Goal: Task Accomplishment & Management: Manage account settings

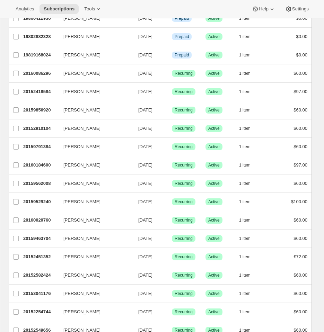
scroll to position [318, 0]
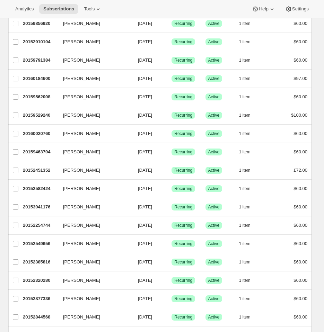
click at [320, 29] on div "Subscriptions. This page is ready Subscriptions Create subscription Bulk update…" at bounding box center [160, 207] width 320 height 1014
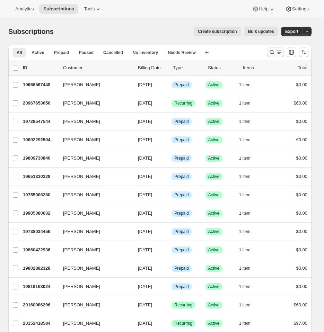
click at [281, 50] on icon "Search and filter results" at bounding box center [278, 52] width 7 height 7
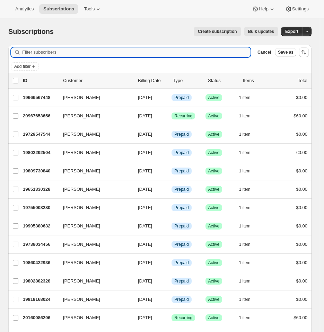
click at [165, 53] on input "Filter subscribers" at bounding box center [136, 52] width 228 height 10
paste input "[EMAIL_ADDRESS][DOMAIN_NAME]"
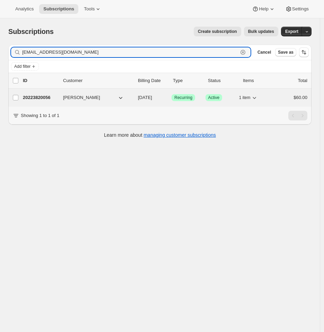
type input "[EMAIL_ADDRESS][DOMAIN_NAME]"
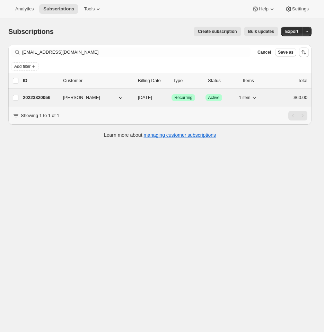
click at [39, 94] on div "20223820056 [PERSON_NAME] [DATE] Success Recurring Success Active 1 item $60.00" at bounding box center [165, 98] width 284 height 10
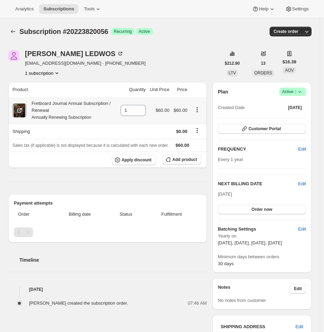
click at [197, 109] on icon "Product actions" at bounding box center [197, 109] width 7 height 7
click at [198, 111] on icon "Product actions" at bounding box center [197, 109] width 7 height 7
click at [200, 112] on icon "Product actions" at bounding box center [197, 109] width 7 height 7
click at [95, 8] on icon at bounding box center [98, 9] width 7 height 7
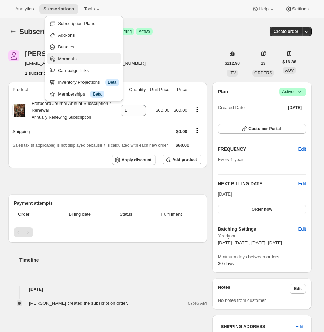
click at [81, 57] on span "Moments" at bounding box center [88, 58] width 61 height 7
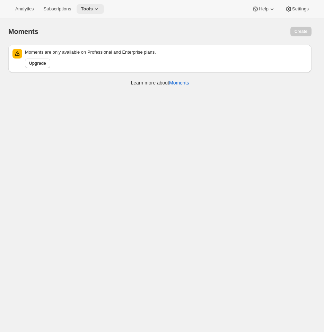
click at [84, 9] on span "Tools" at bounding box center [87, 9] width 12 height 6
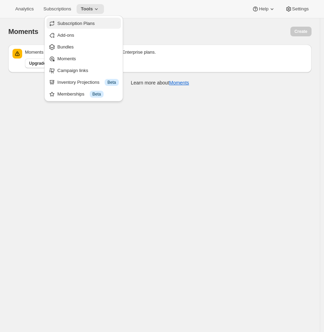
click at [83, 20] on span "Subscription Plans" at bounding box center [87, 23] width 61 height 7
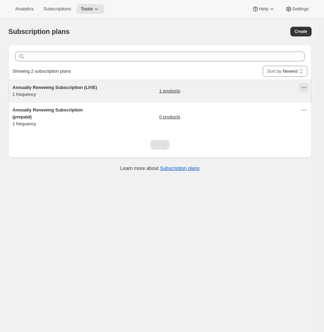
click at [305, 87] on icon "Actions for Annually Renewing Subscription (LIVE)" at bounding box center [303, 87] width 7 height 7
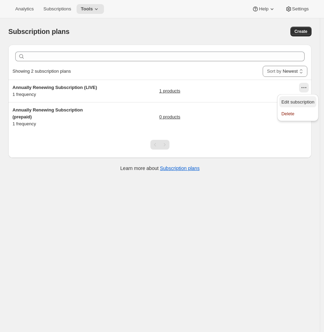
click at [301, 102] on span "Edit subscription" at bounding box center [297, 101] width 33 height 5
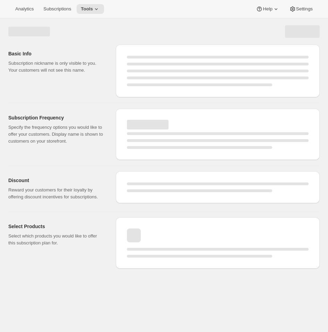
select select "WEEK"
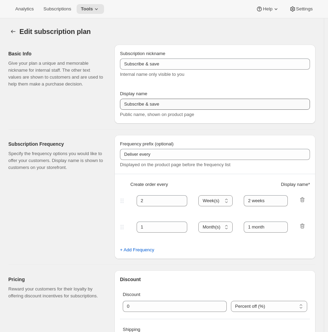
type input "Annually Renewing Subscription (LIVE)"
type input "Annually Renewing Subscription"
type input "1"
select select "YEAR"
type input "Quarter"
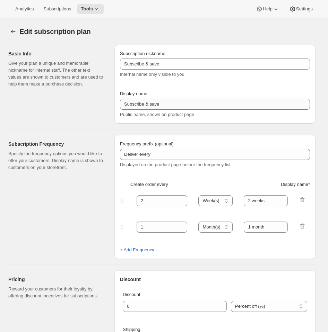
checkbox input "true"
select select "YEARDAY"
select select "28"
select select "4"
select select "28"
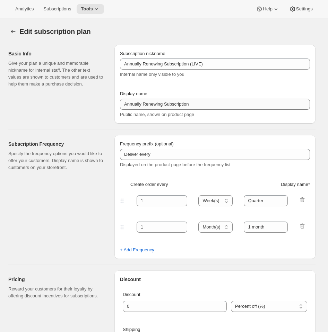
select select "7"
select select "28"
select select "10"
select select "28"
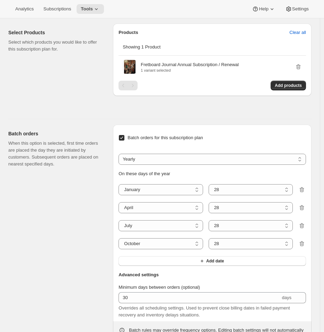
scroll to position [406, 0]
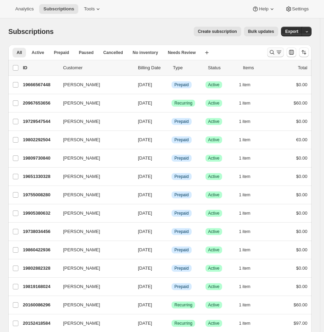
click at [282, 55] on icon "Search and filter results" at bounding box center [278, 52] width 7 height 7
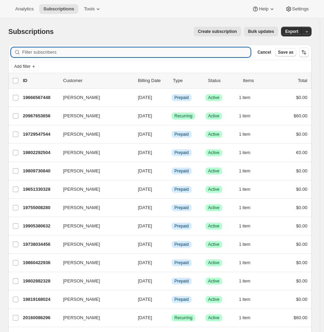
click at [115, 51] on input "Filter subscribers" at bounding box center [136, 52] width 228 height 10
paste input "[EMAIL_ADDRESS][DOMAIN_NAME]"
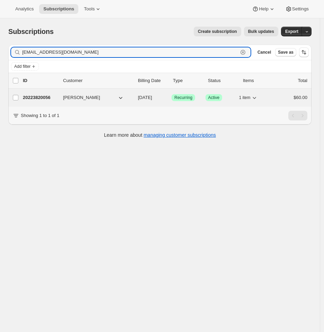
type input "[EMAIL_ADDRESS][DOMAIN_NAME]"
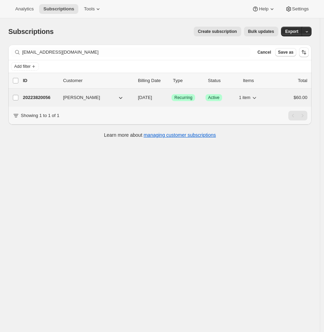
click at [29, 100] on p "20223820056" at bounding box center [40, 97] width 35 height 7
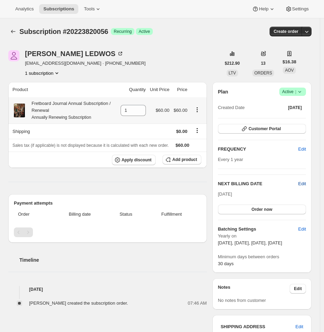
click at [304, 183] on span "Edit" at bounding box center [302, 183] width 8 height 7
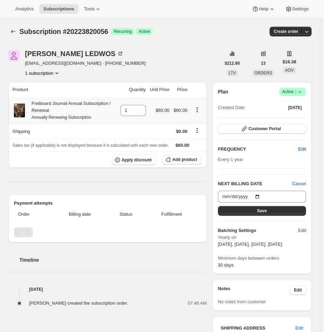
click at [302, 148] on button "Edit" at bounding box center [302, 149] width 16 height 11
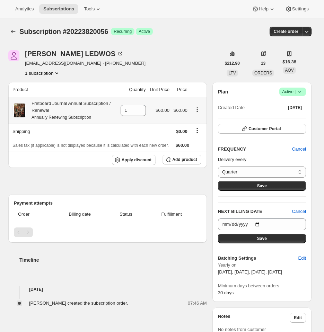
click at [278, 145] on div "Plan Success Active | Created Date Aug 22, 2025 Customer Portal FREQUENCY Cance…" at bounding box center [262, 192] width 88 height 209
click at [266, 126] on button "Customer Portal" at bounding box center [262, 129] width 88 height 10
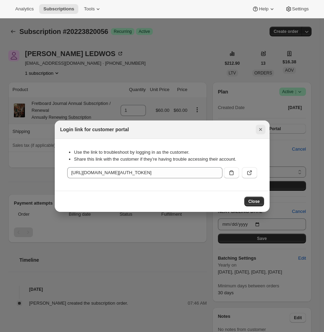
click at [260, 130] on icon "Close" at bounding box center [260, 129] width 3 height 3
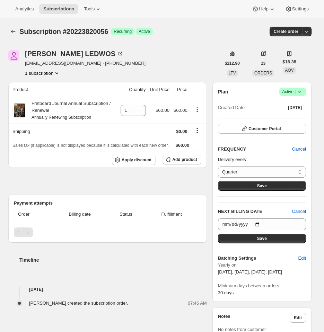
click at [82, 62] on span "[EMAIL_ADDRESS][DOMAIN_NAME] · [PHONE_NUMBER]" at bounding box center [85, 63] width 121 height 7
drag, startPoint x: 82, startPoint y: 62, endPoint x: 48, endPoint y: 65, distance: 34.7
click at [48, 65] on span "[EMAIL_ADDRESS][DOMAIN_NAME] · [PHONE_NUMBER]" at bounding box center [85, 63] width 121 height 7
click at [44, 65] on span "[EMAIL_ADDRESS][DOMAIN_NAME] · [PHONE_NUMBER]" at bounding box center [85, 63] width 121 height 7
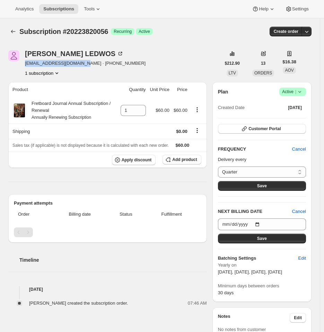
drag, startPoint x: 44, startPoint y: 65, endPoint x: 68, endPoint y: 64, distance: 24.6
click at [68, 64] on span "[EMAIL_ADDRESS][DOMAIN_NAME] · [PHONE_NUMBER]" at bounding box center [85, 63] width 121 height 7
click at [53, 74] on icon "Product actions" at bounding box center [56, 73] width 7 height 7
click at [113, 77] on div "KENNETH LEDWOS 393501609716@comcast.net · +13038054838 1 subscription $212.90 L…" at bounding box center [157, 276] width 309 height 475
click at [126, 32] on span "Recurring" at bounding box center [123, 32] width 18 height 6
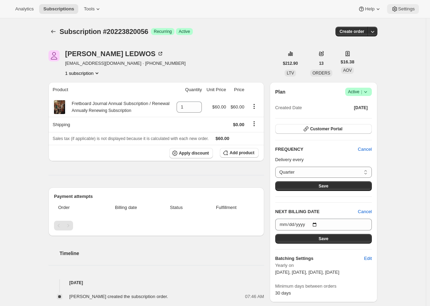
click at [327, 8] on span "Settings" at bounding box center [406, 9] width 17 height 6
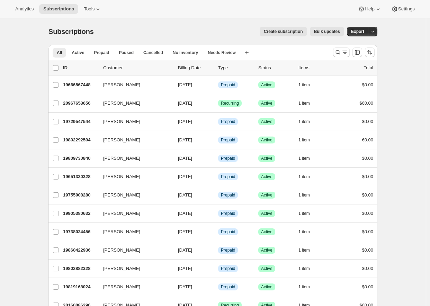
click at [327, 46] on div at bounding box center [353, 52] width 47 height 14
click at [327, 50] on icon "Search and filter results" at bounding box center [344, 52] width 7 height 7
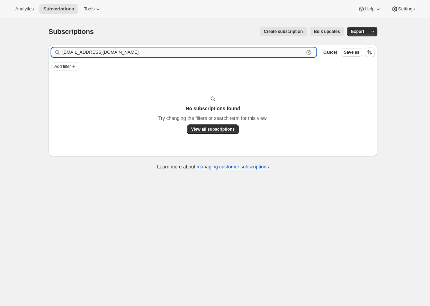
click at [105, 52] on input "ddeweber@icloud.com" at bounding box center [183, 52] width 242 height 10
paste input "mark.rau6@gmail"
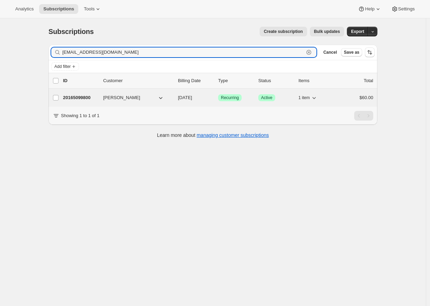
type input "mark.rau6@gmail.com"
click at [95, 96] on p "20165099800" at bounding box center [80, 97] width 35 height 7
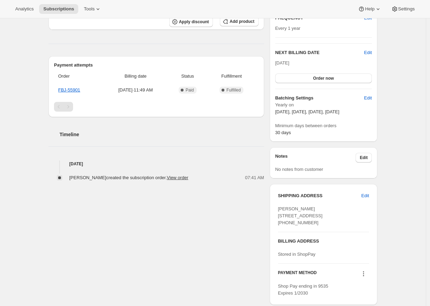
scroll to position [143, 0]
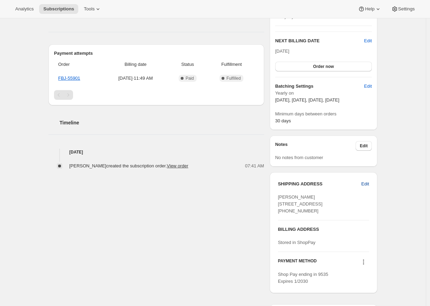
click at [327, 184] on span "Edit" at bounding box center [366, 183] width 8 height 7
select select "United States"
select select "MA"
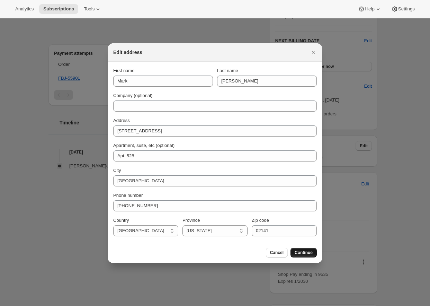
click at [306, 252] on span "Continue" at bounding box center [304, 253] width 18 height 6
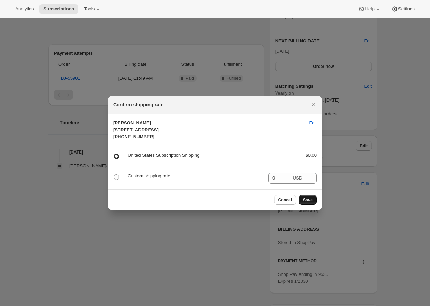
click at [307, 205] on button "Save" at bounding box center [308, 200] width 18 height 10
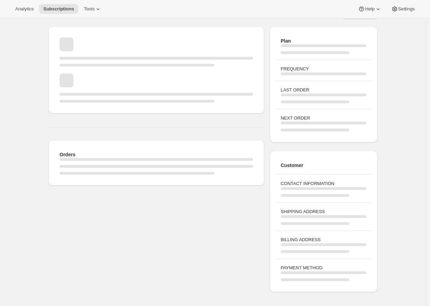
scroll to position [18, 0]
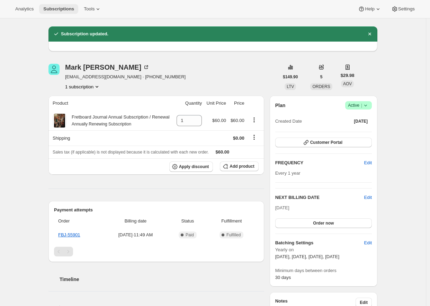
click at [48, 9] on span "Subscriptions" at bounding box center [58, 9] width 31 height 6
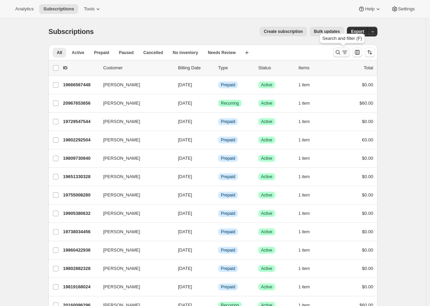
click at [327, 50] on icon "Search and filter results" at bounding box center [338, 52] width 7 height 7
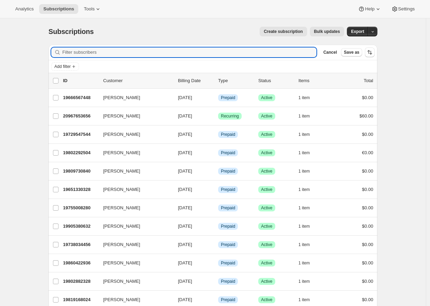
paste input "doug.shaker@gmail.com"
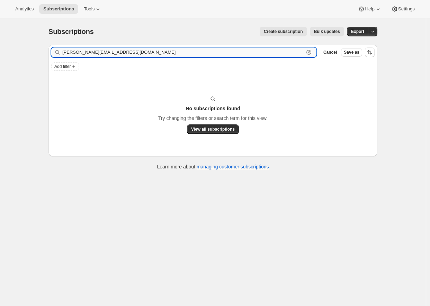
click at [209, 53] on input "doug.shaker@gmail.com" at bounding box center [183, 52] width 242 height 10
paste input "frankomeara1"
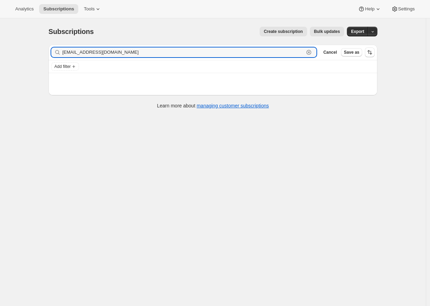
type input "frankomeara1@gmail.com"
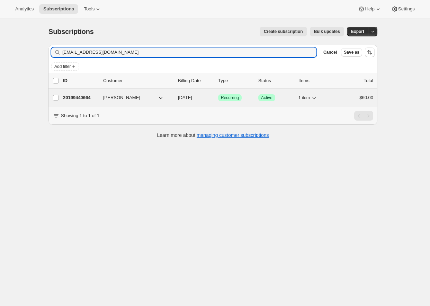
click at [114, 99] on span "Frank O'Meara" at bounding box center [121, 97] width 37 height 7
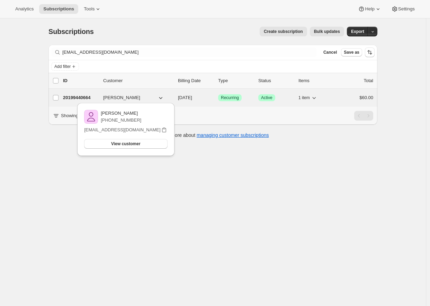
click at [90, 99] on p "20199440664" at bounding box center [80, 97] width 35 height 7
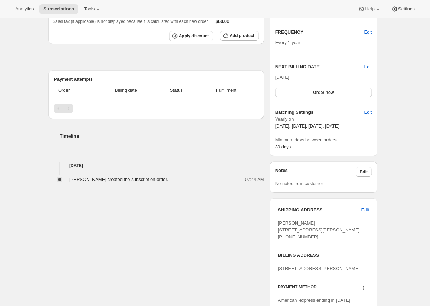
scroll to position [133, 0]
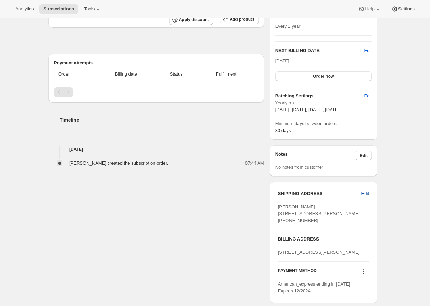
click at [327, 193] on span "Edit" at bounding box center [366, 193] width 8 height 7
select select "United States"
select select "IL"
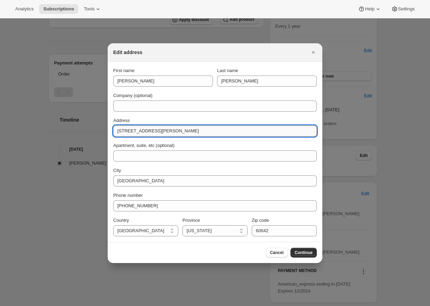
click at [145, 135] on input "1530 W. Haddon Ave 3W" at bounding box center [215, 130] width 204 height 11
paste input "2846 n racine Ave unit 2"
type input "2846 n racine Ave unit 2"
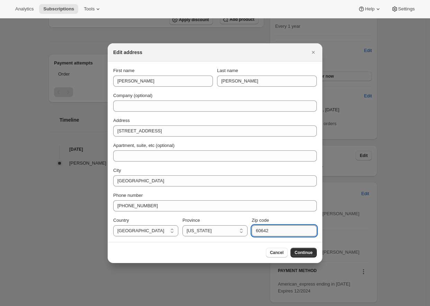
click at [274, 228] on input "60642" at bounding box center [284, 230] width 65 height 11
paste input "57"
type input "60657"
click at [303, 250] on button "Continue" at bounding box center [304, 253] width 26 height 10
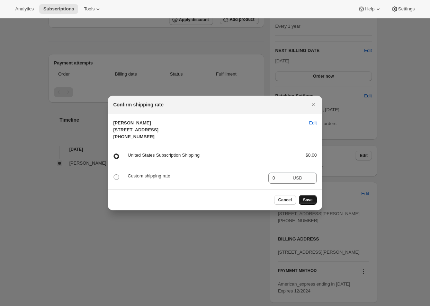
click at [306, 203] on span "Save" at bounding box center [308, 200] width 10 height 6
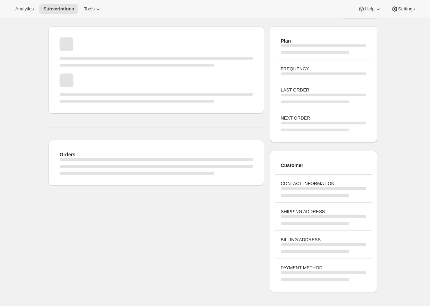
scroll to position [18, 0]
